Goal: Browse casually

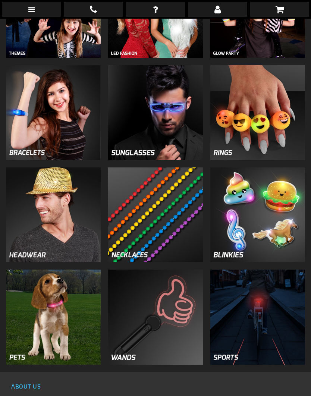
scroll to position [520, 0]
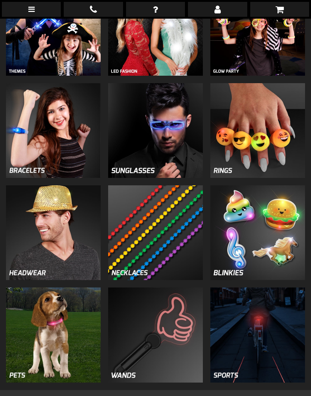
click at [149, 130] on img at bounding box center [155, 130] width 95 height 95
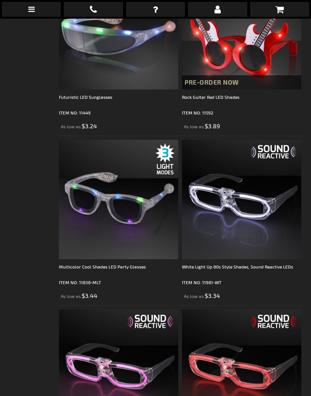
scroll to position [1051, 0]
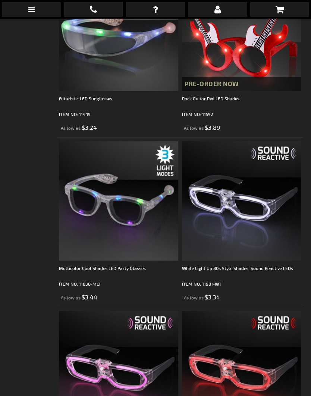
click at [258, 305] on li "White Light Up 80s Style Shades, Sound Reactive LEDs ITEM NO: 11981-WT As low a…" at bounding box center [241, 222] width 123 height 170
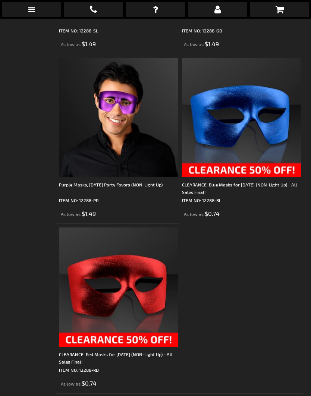
scroll to position [4691, 0]
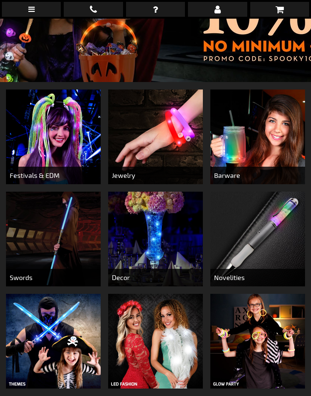
scroll to position [190, 0]
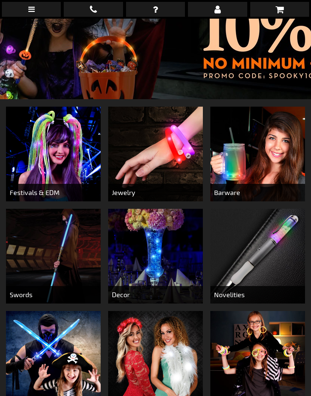
click at [56, 143] on img at bounding box center [53, 154] width 95 height 95
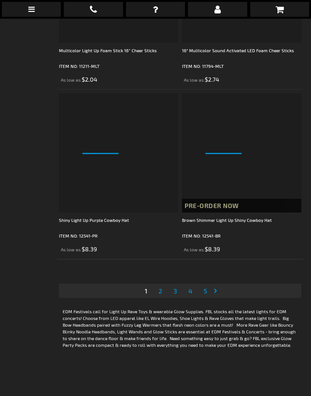
scroll to position [5050, 0]
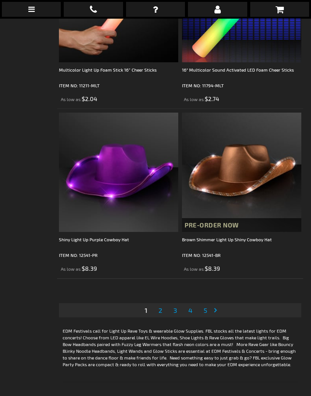
click at [219, 312] on link "Page Next" at bounding box center [216, 309] width 7 height 11
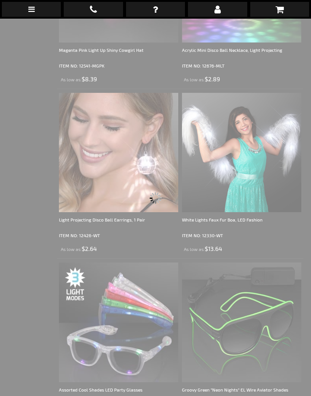
scroll to position [19, 0]
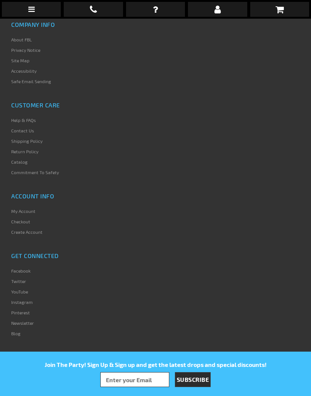
scroll to position [5056, 0]
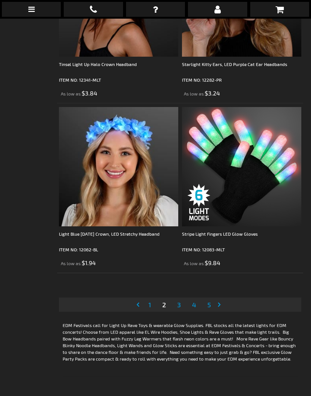
click at [223, 306] on link "Page Next" at bounding box center [220, 304] width 7 height 11
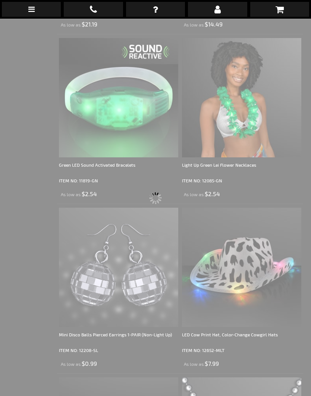
scroll to position [19, 0]
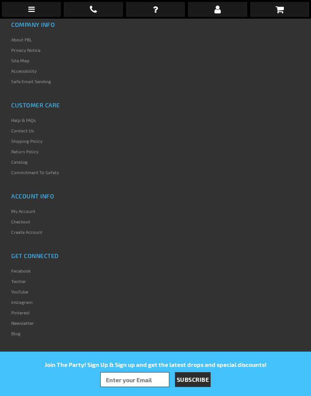
scroll to position [4991, 0]
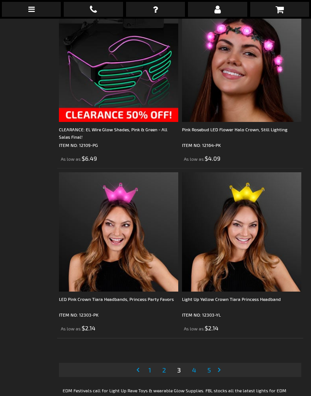
click at [223, 372] on link "Page Next" at bounding box center [220, 369] width 7 height 11
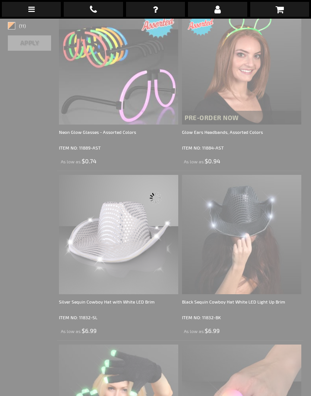
scroll to position [19, 0]
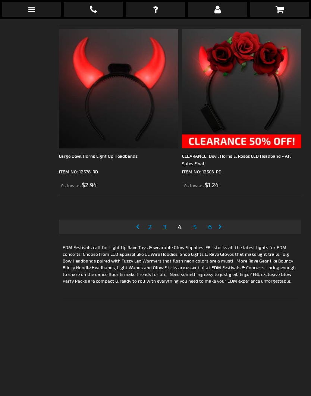
scroll to position [5134, 0]
click at [223, 229] on link "Page Next" at bounding box center [221, 226] width 7 height 11
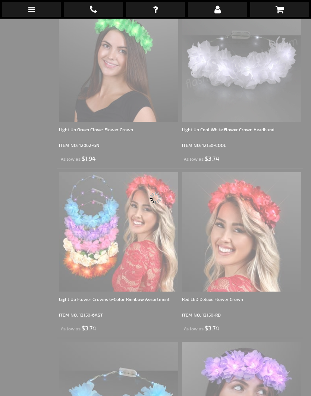
scroll to position [19, 0]
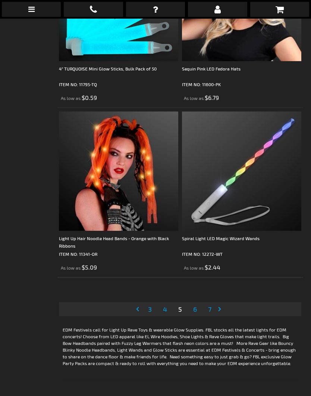
scroll to position [5042, 0]
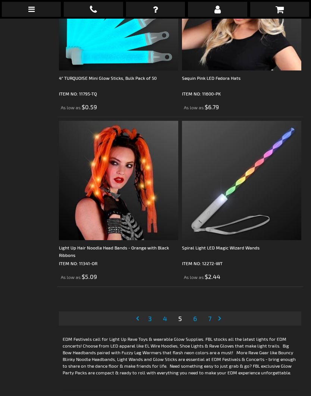
click at [225, 320] on link "Page Next" at bounding box center [220, 318] width 7 height 11
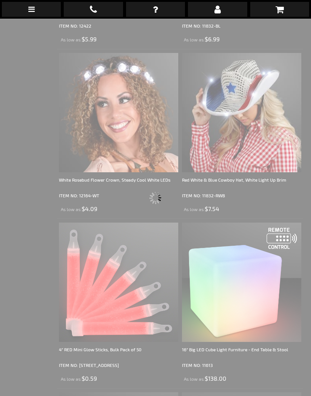
scroll to position [19, 0]
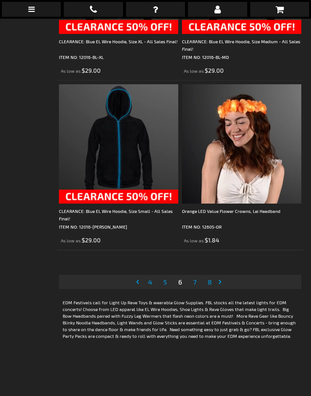
scroll to position [5081, 0]
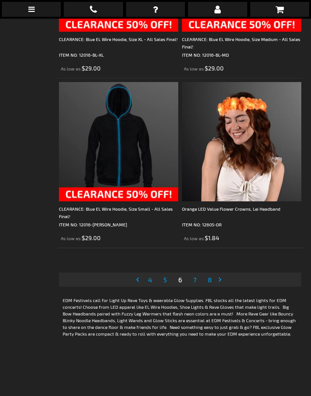
click at [221, 281] on link "Page Next" at bounding box center [221, 279] width 7 height 11
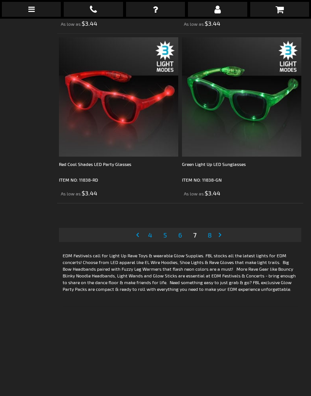
scroll to position [5136, 0]
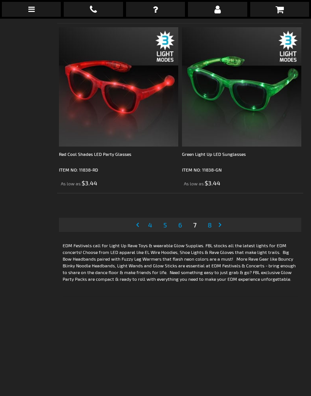
click at [224, 227] on link "Page Next" at bounding box center [221, 224] width 7 height 11
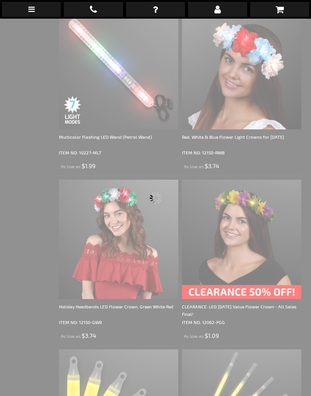
scroll to position [19, 0]
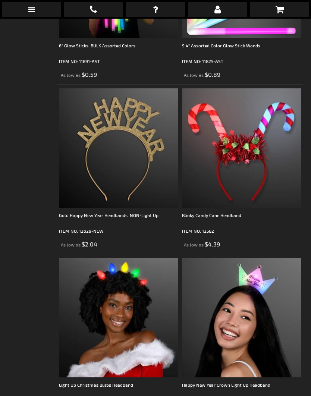
scroll to position [1472, 0]
